Goal: Navigation & Orientation: Find specific page/section

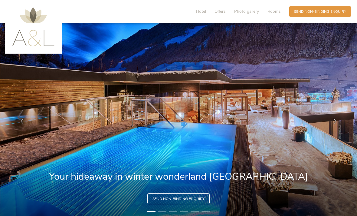
click at [252, 13] on span "Photo gallery" at bounding box center [246, 11] width 25 height 6
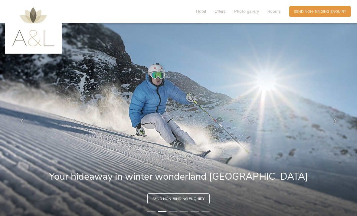
click at [206, 14] on span "Hotel" at bounding box center [201, 11] width 10 height 6
click at [203, 14] on span "Hotel" at bounding box center [201, 11] width 10 height 6
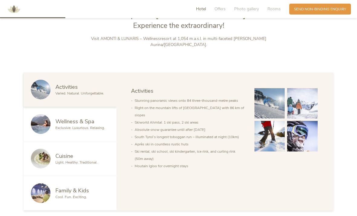
click at [274, 9] on span "Rooms" at bounding box center [274, 9] width 13 height 6
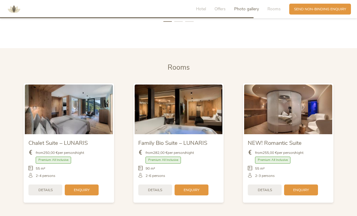
scroll to position [1054, 0]
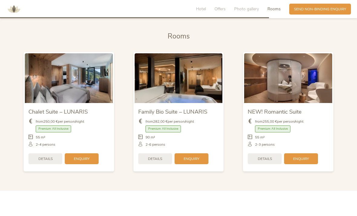
click at [204, 97] on img at bounding box center [179, 77] width 88 height 49
click at [201, 123] on div "from 282,00 € per person/night Premium All Inclusive 90 m²" at bounding box center [178, 132] width 81 height 35
click at [156, 166] on div "Details Enquiry" at bounding box center [178, 159] width 81 height 16
click at [150, 164] on div "Details" at bounding box center [155, 158] width 34 height 11
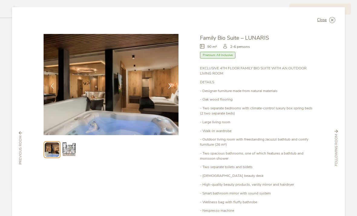
scroll to position [0, 0]
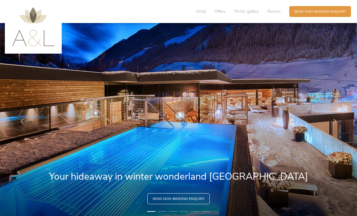
click at [206, 14] on span "Hotel" at bounding box center [201, 11] width 10 height 6
click at [47, 35] on img at bounding box center [33, 26] width 42 height 39
click at [203, 13] on span "Hotel" at bounding box center [201, 11] width 10 height 6
